Goal: Transaction & Acquisition: Purchase product/service

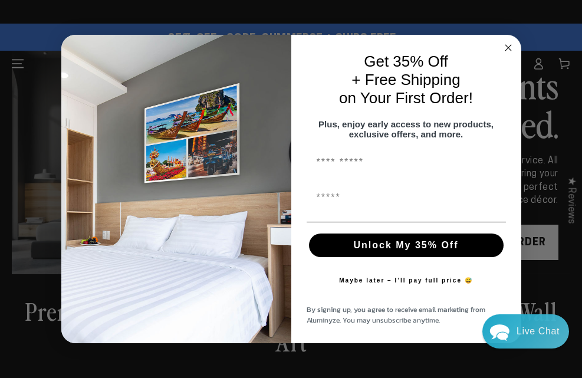
click at [124, 41] on circle "Close dialog" at bounding box center [508, 48] width 14 height 14
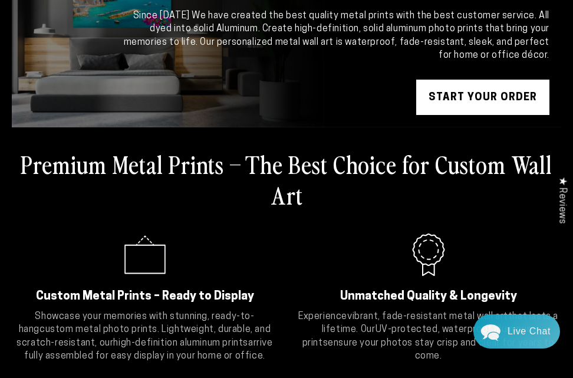
scroll to position [155, 0]
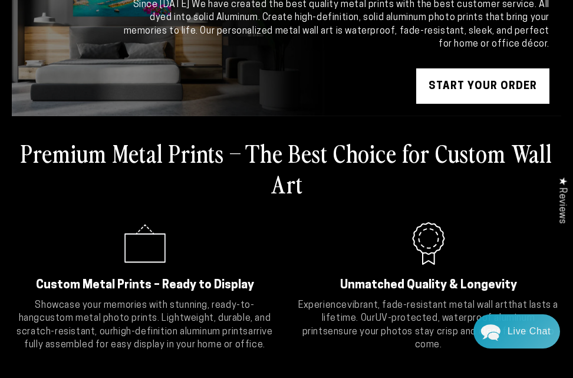
click at [124, 81] on link "START YOUR Order" at bounding box center [482, 85] width 133 height 35
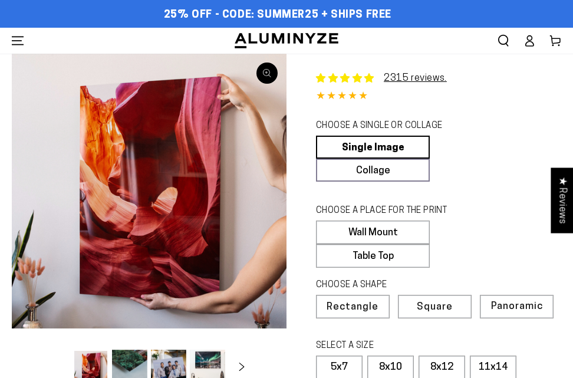
select select "**********"
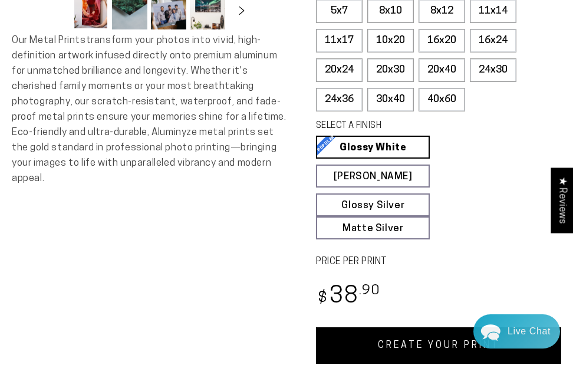
scroll to position [398, 0]
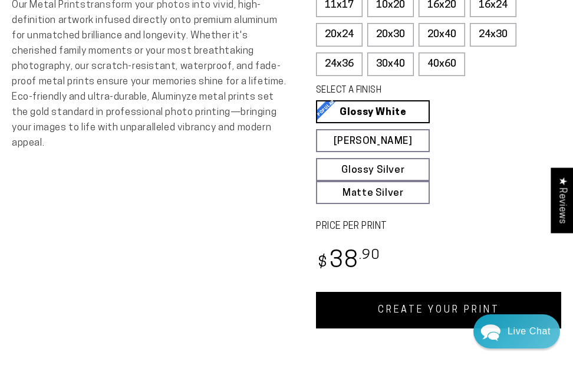
click at [399, 310] on link "CREATE YOUR PRINT" at bounding box center [438, 310] width 245 height 37
